Goal: Find specific page/section: Find specific page/section

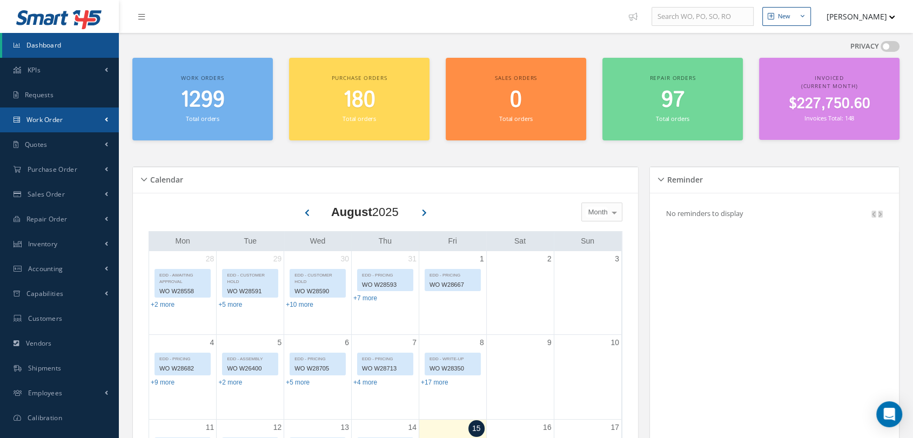
click at [76, 115] on link "Work Order" at bounding box center [59, 119] width 119 height 25
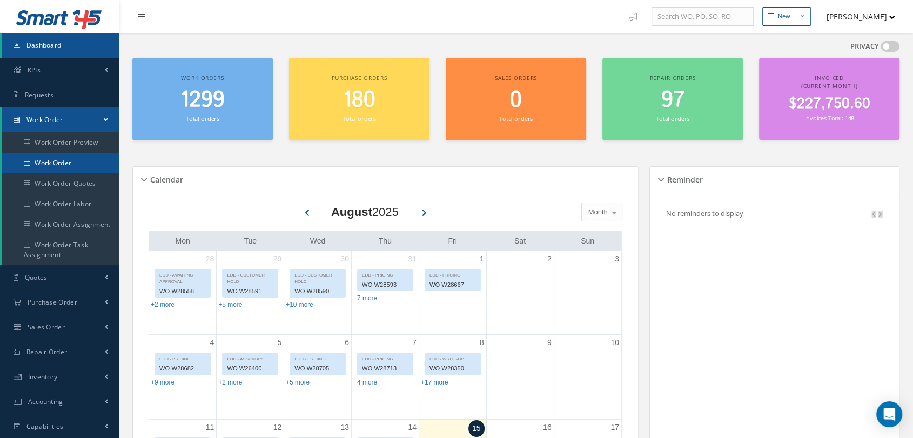
click at [60, 163] on link "Work Order" at bounding box center [60, 163] width 117 height 21
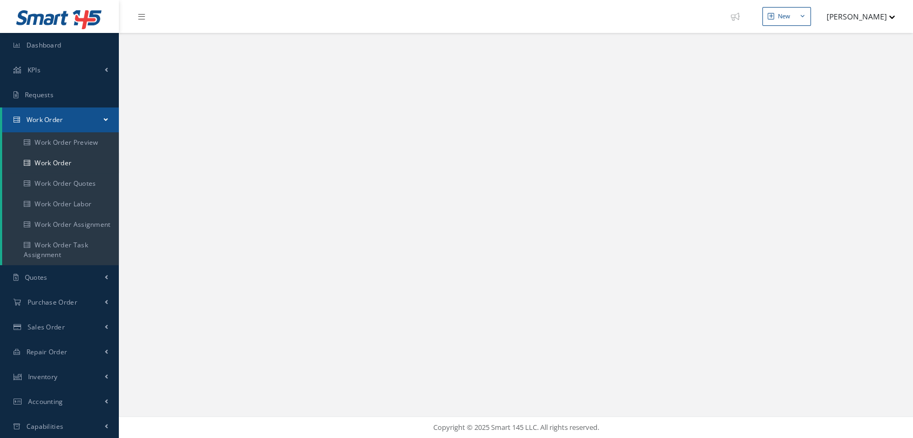
select select "25"
